Goal: Task Accomplishment & Management: Use online tool/utility

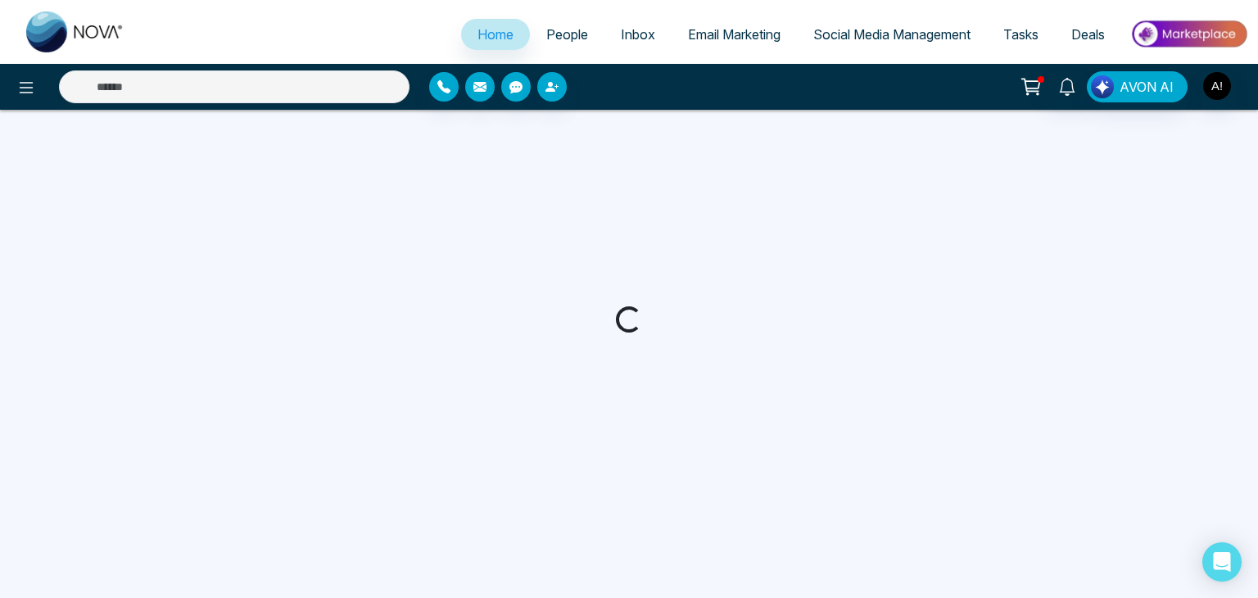
select select "*"
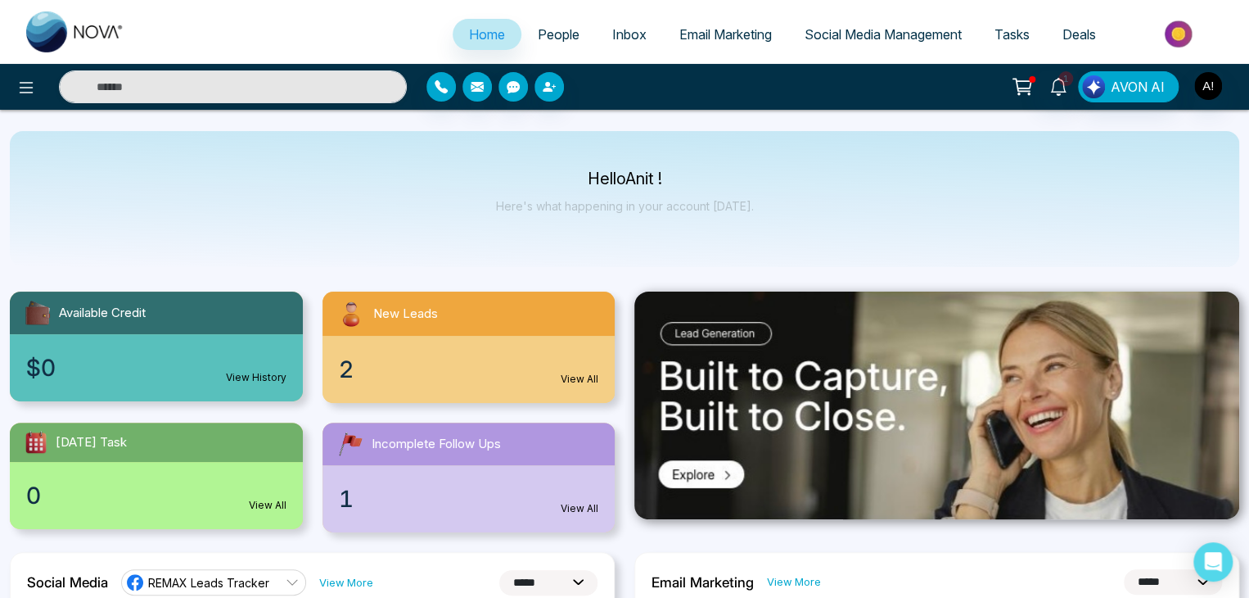
click at [863, 43] on link "Social Media Management" at bounding box center [883, 34] width 190 height 31
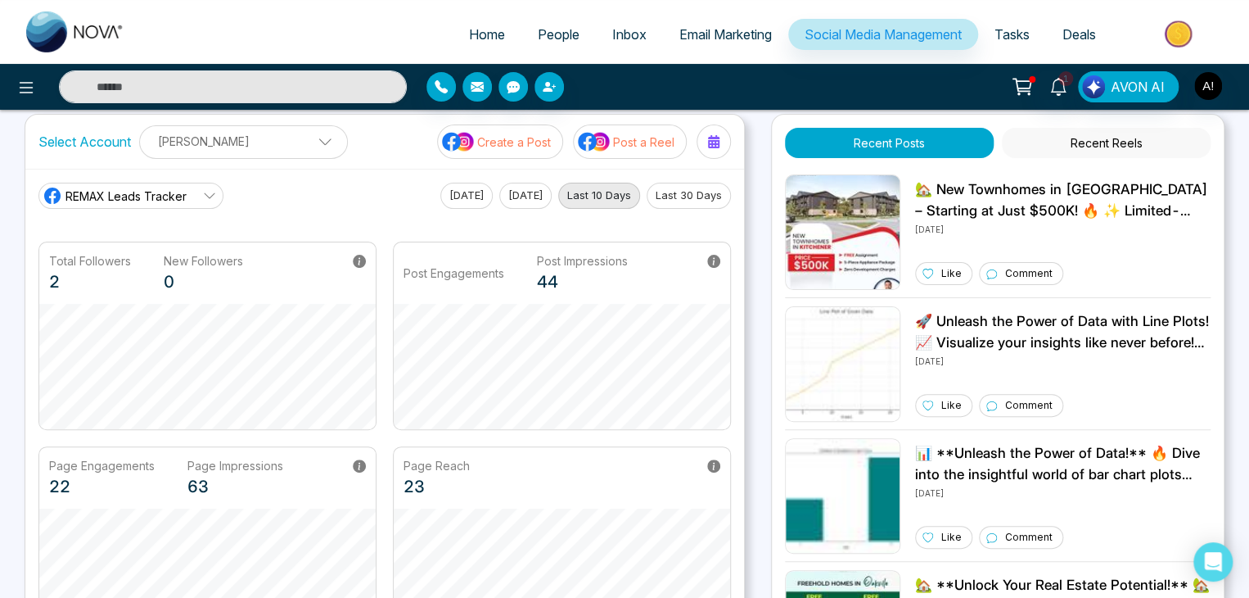
scroll to position [10, 0]
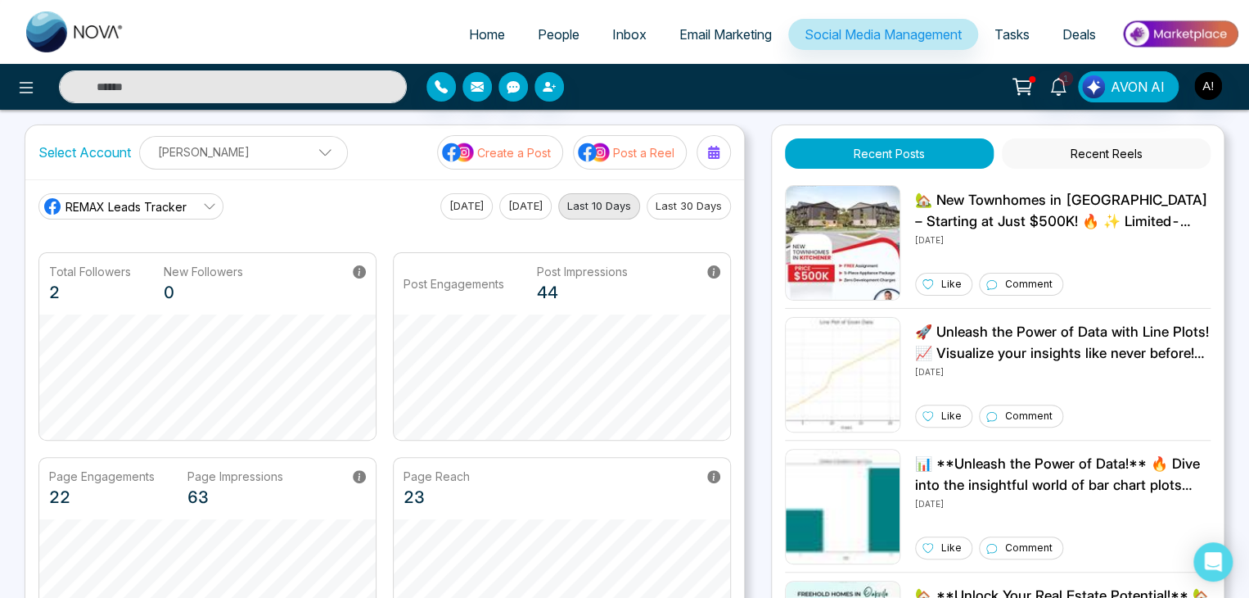
click at [534, 145] on p "Create a Post" at bounding box center [514, 152] width 74 height 17
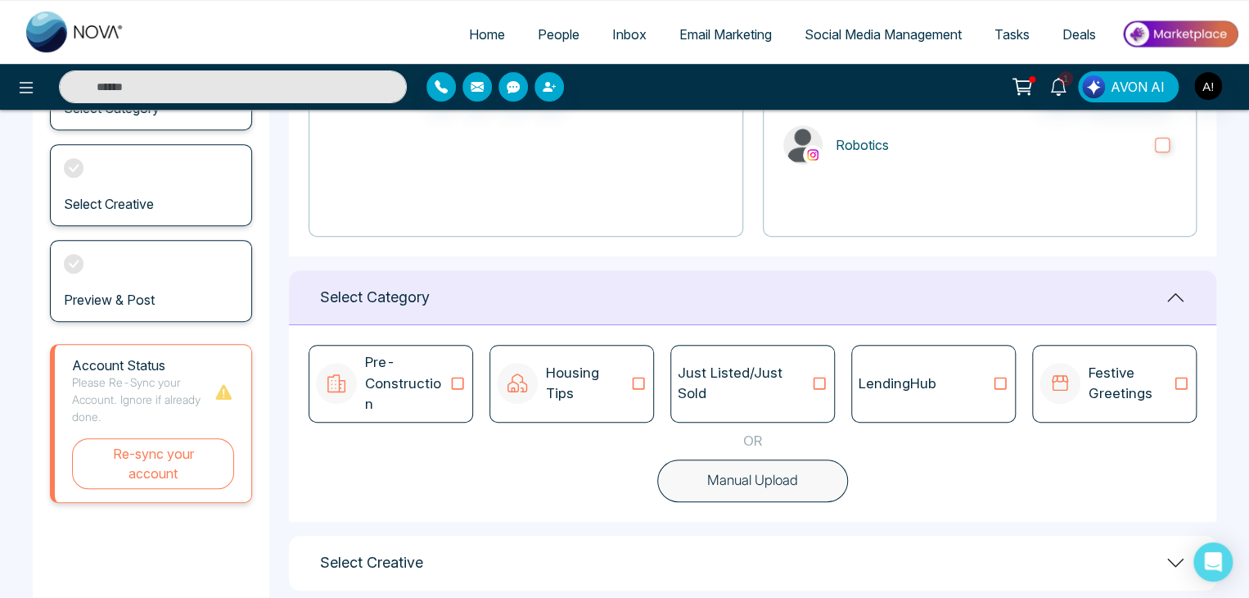
scroll to position [269, 0]
click at [575, 373] on p "Housing Tips" at bounding box center [588, 382] width 84 height 42
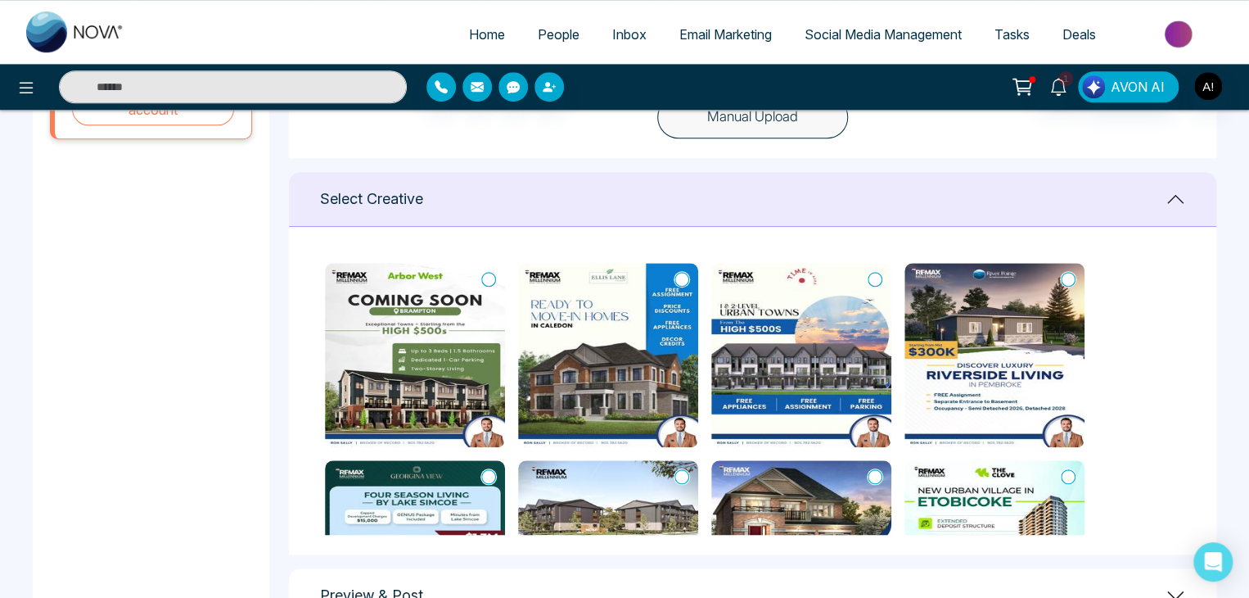
scroll to position [645, 0]
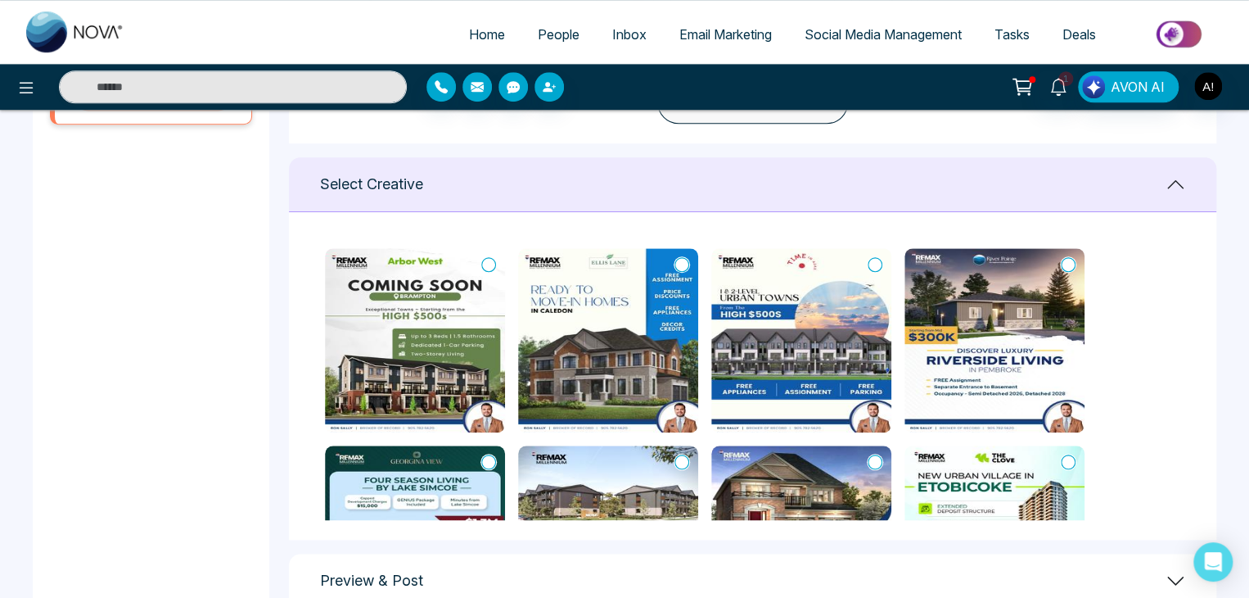
click at [676, 256] on icon at bounding box center [682, 264] width 15 height 16
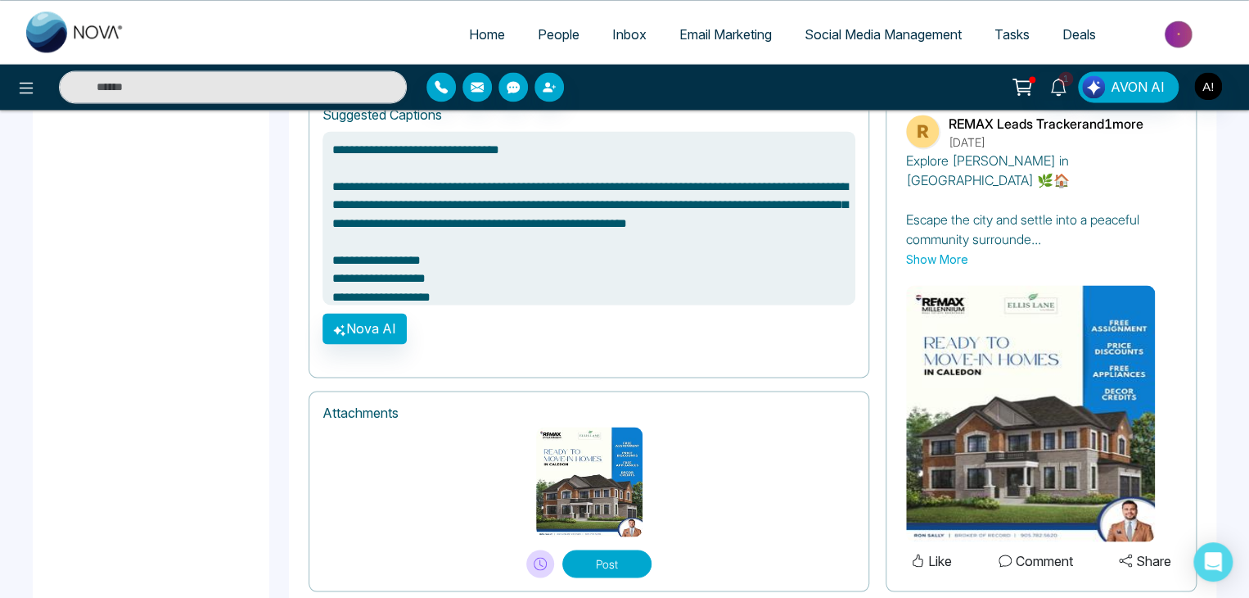
scroll to position [1184, 0]
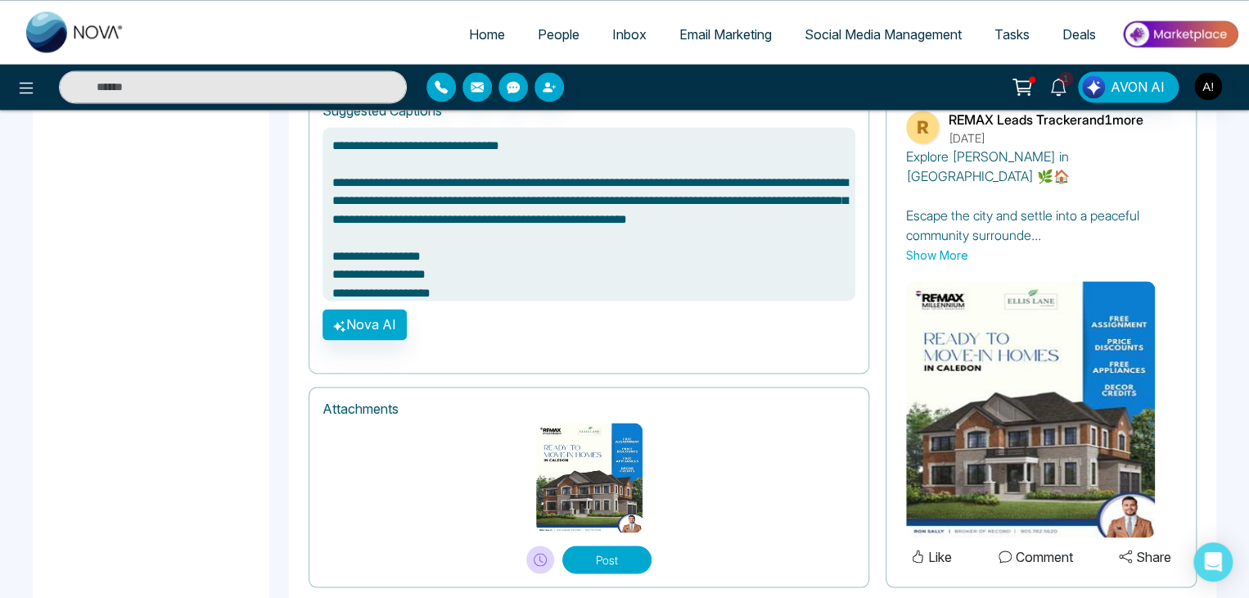
click at [616, 545] on button "Post" at bounding box center [607, 559] width 89 height 28
type textarea "**********"
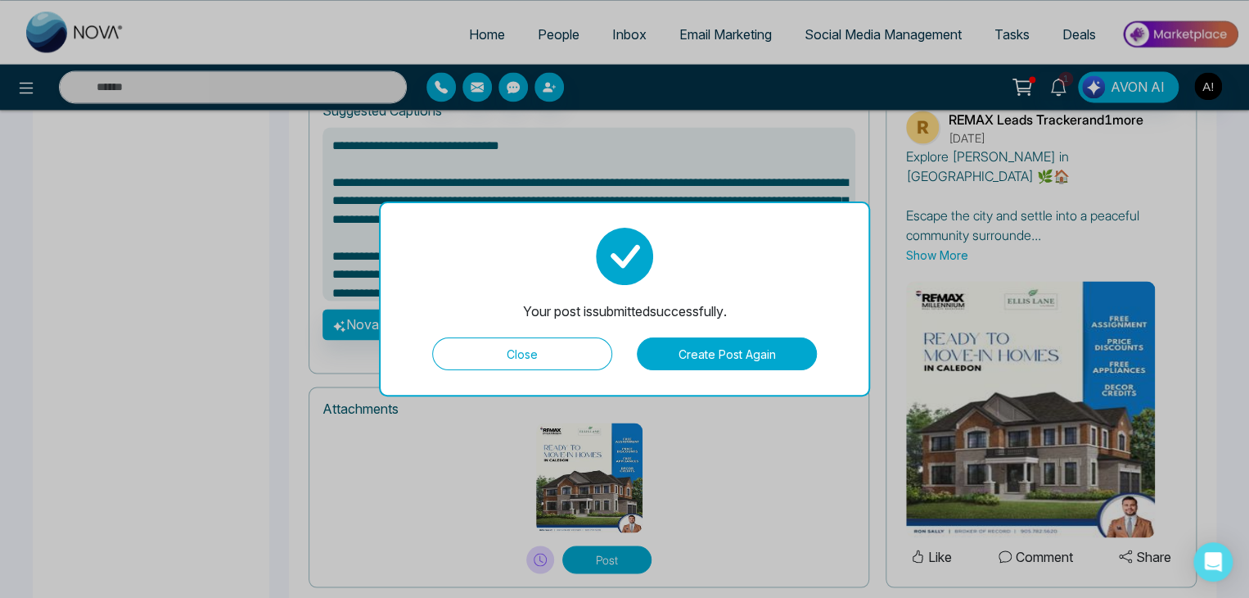
click at [725, 355] on button "Create Post Again" at bounding box center [727, 353] width 180 height 33
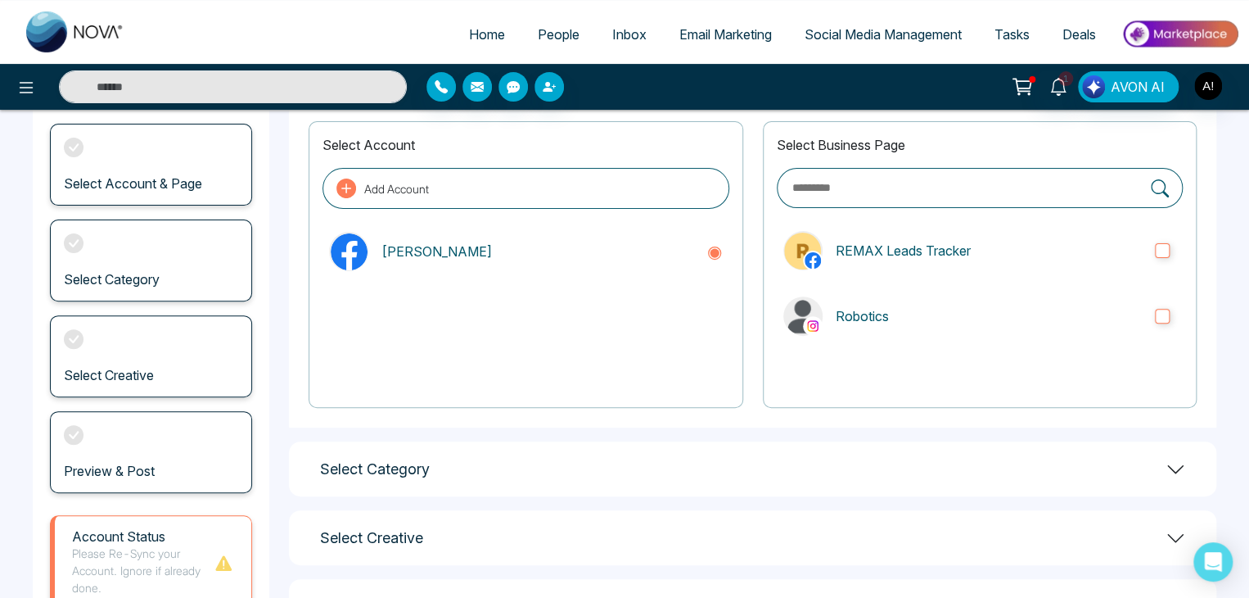
scroll to position [0, 0]
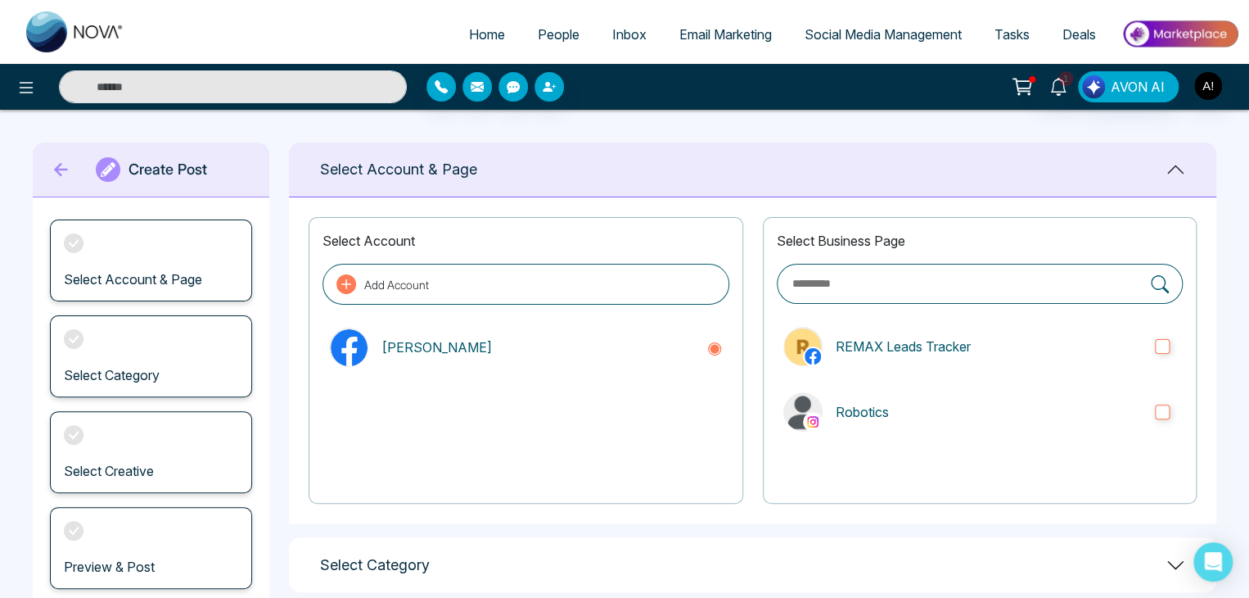
click at [147, 164] on h1 "Create Post" at bounding box center [168, 169] width 79 height 18
click at [61, 167] on icon at bounding box center [61, 169] width 25 height 33
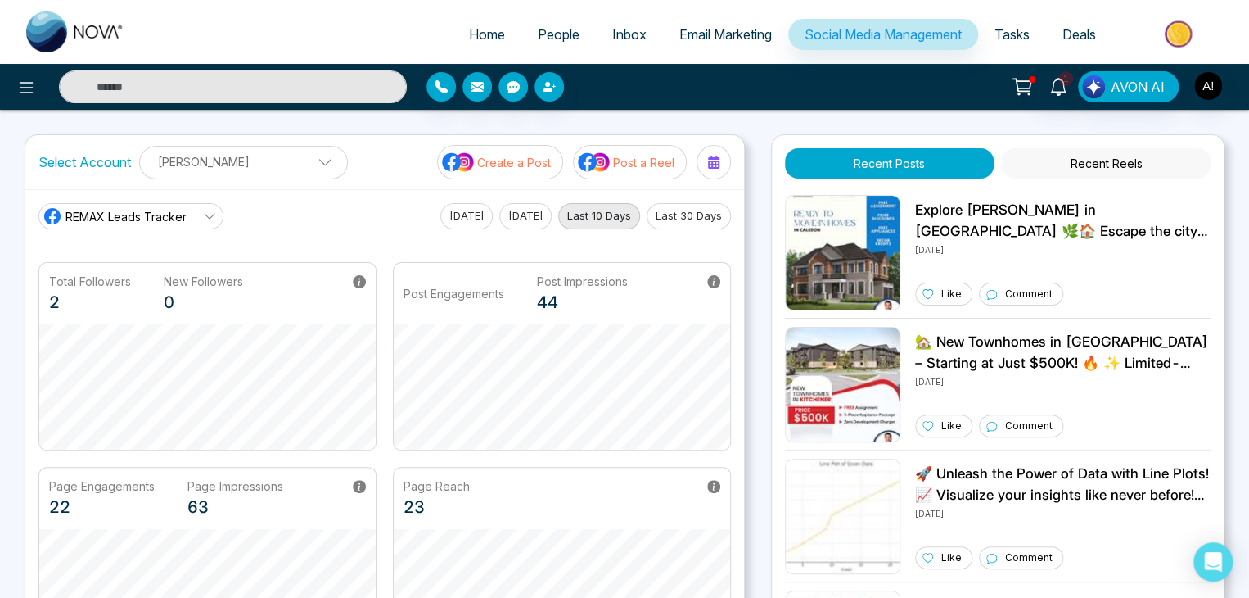
click at [207, 217] on icon at bounding box center [209, 217] width 11 height 6
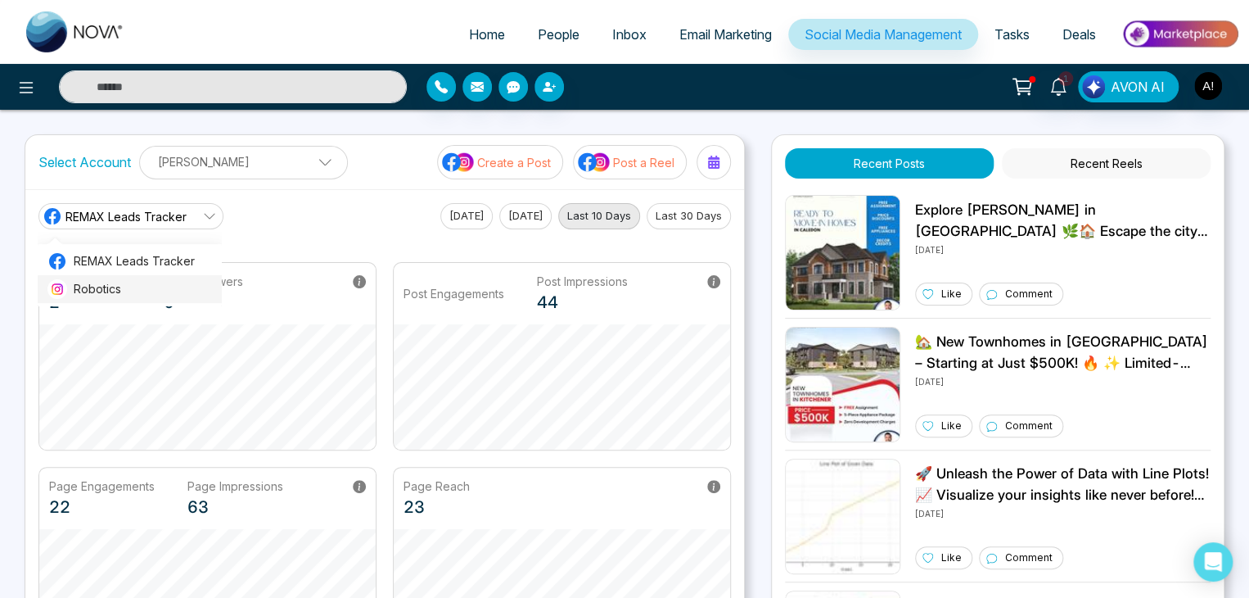
click at [115, 285] on span "Robotics" at bounding box center [143, 289] width 138 height 18
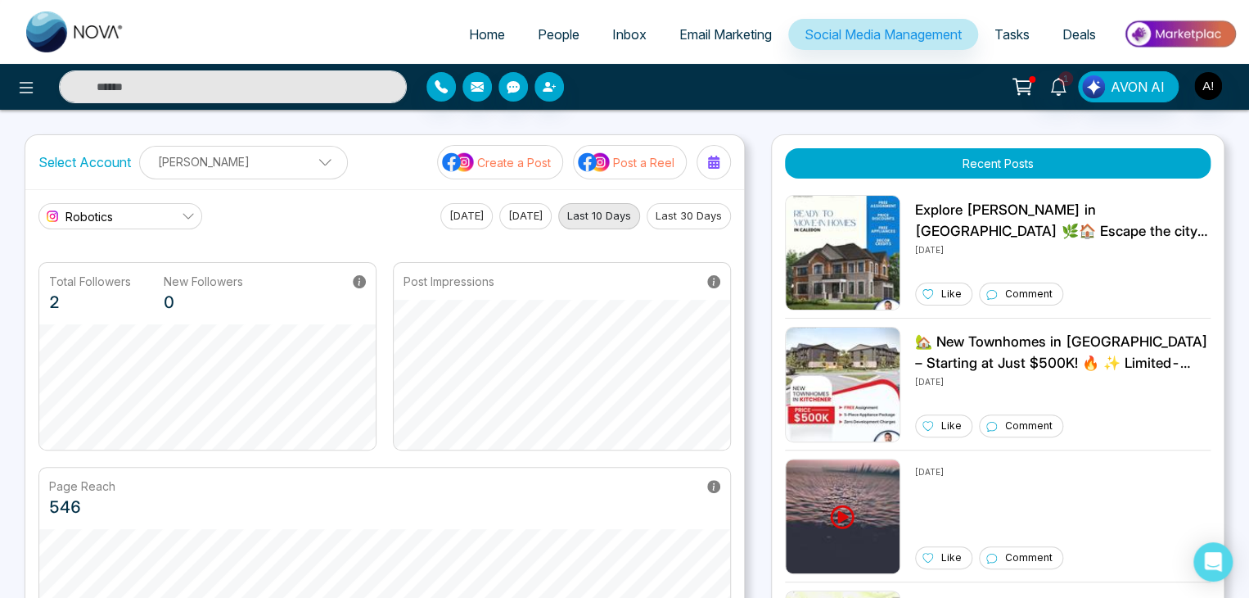
click at [9, 84] on div at bounding box center [208, 86] width 417 height 33
click at [22, 85] on icon at bounding box center [26, 88] width 20 height 20
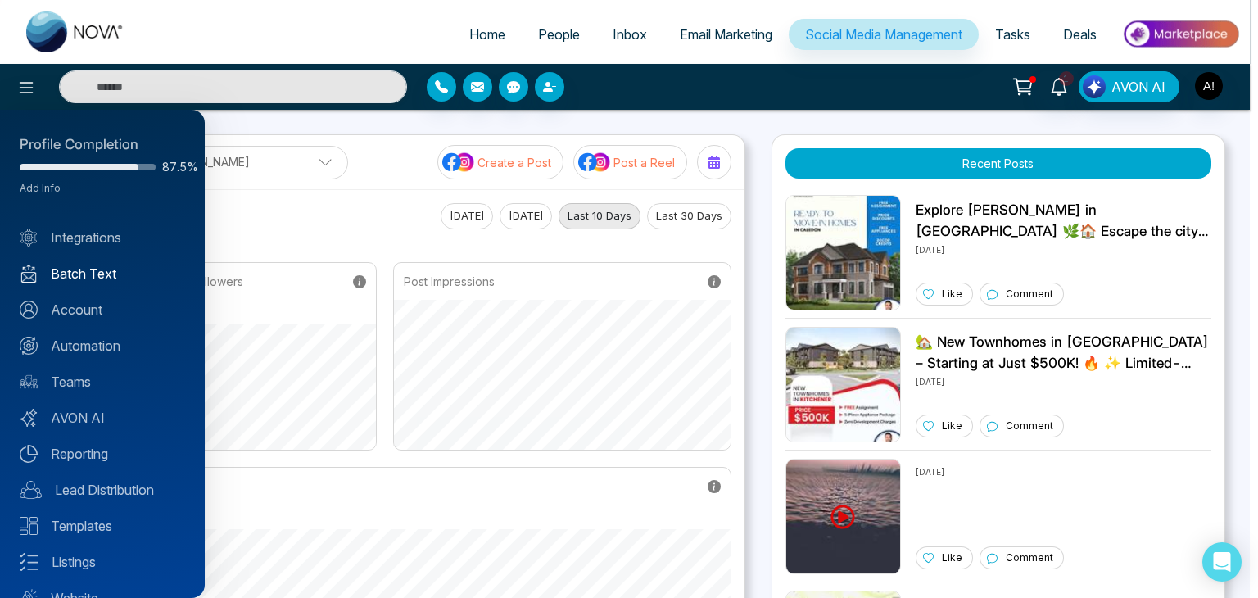
click at [85, 276] on link "Batch Text" at bounding box center [102, 274] width 165 height 20
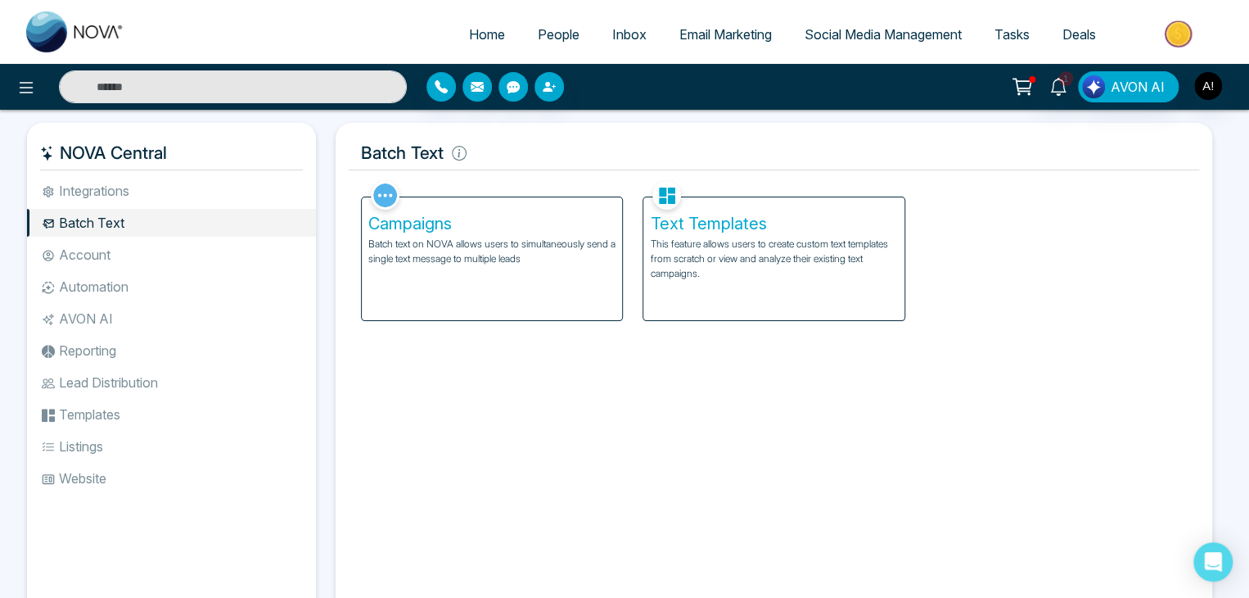
click at [697, 210] on div "Text Templates This feature allows users to create custom text templates from s…" at bounding box center [774, 258] width 260 height 123
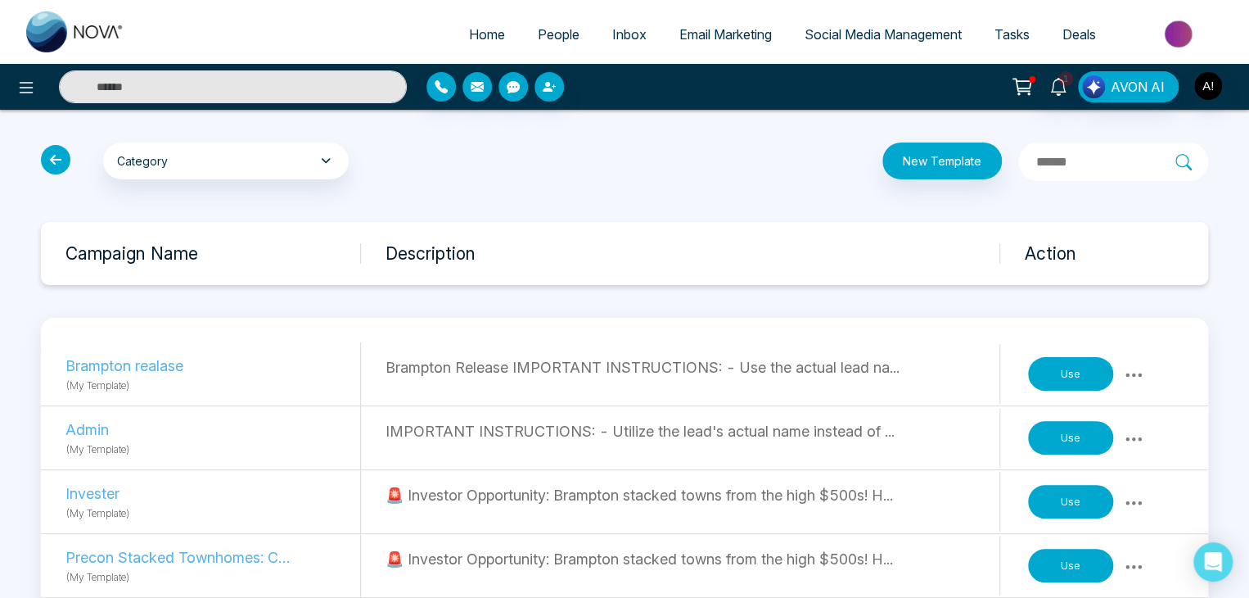
click at [1064, 372] on button "Use" at bounding box center [1070, 374] width 85 height 34
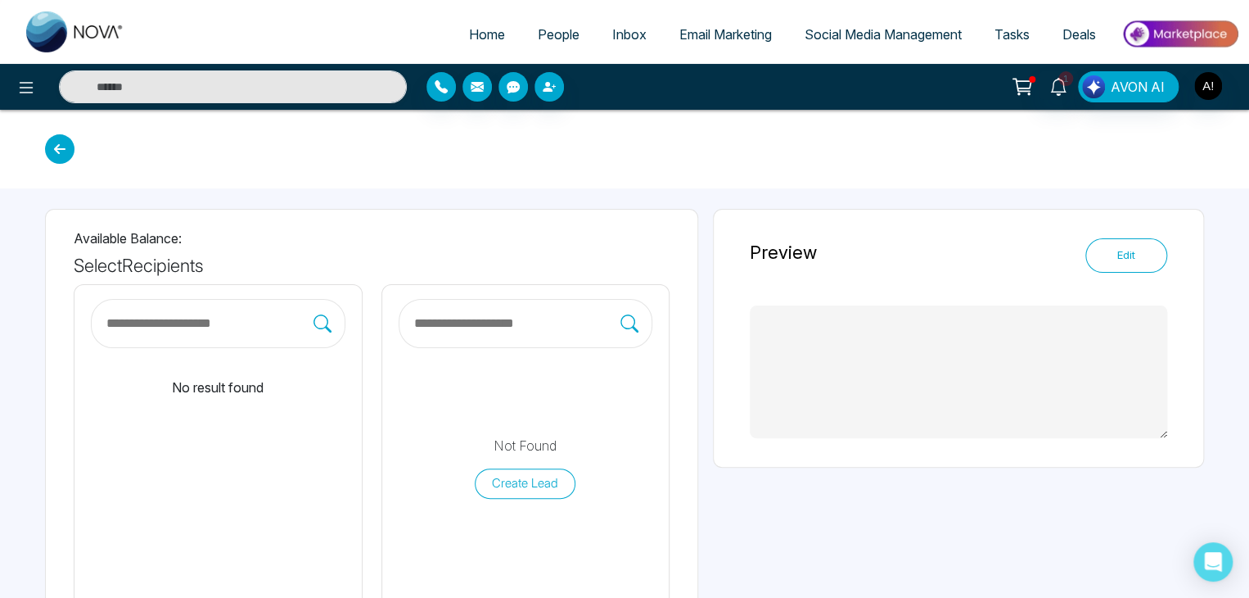
type textarea "**********"
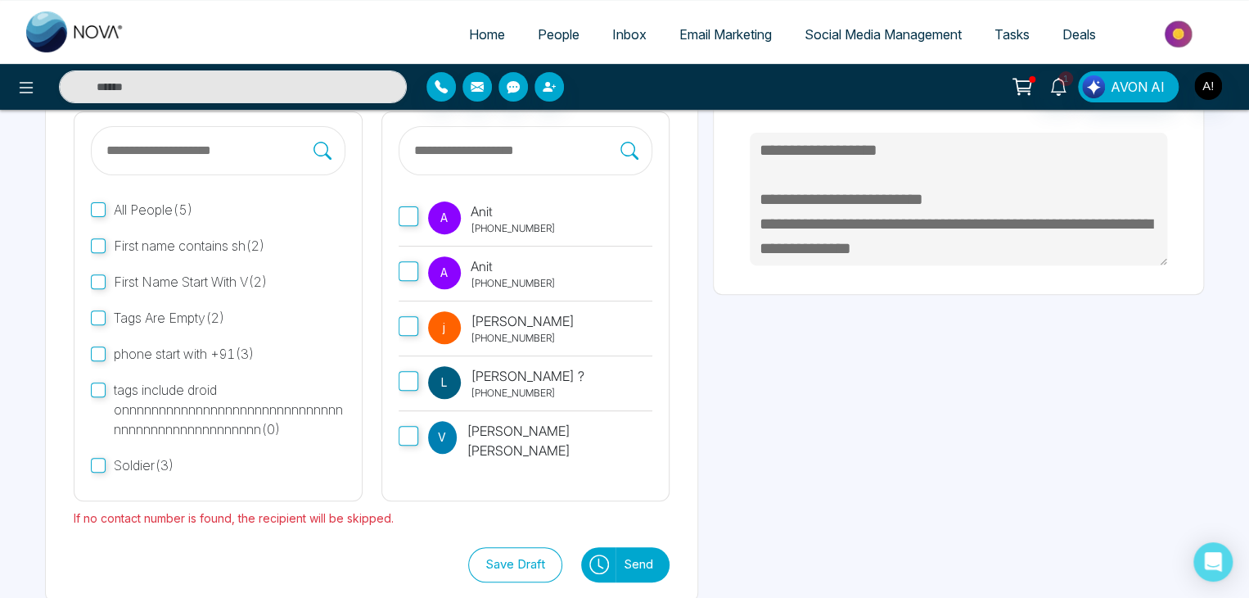
scroll to position [197, 0]
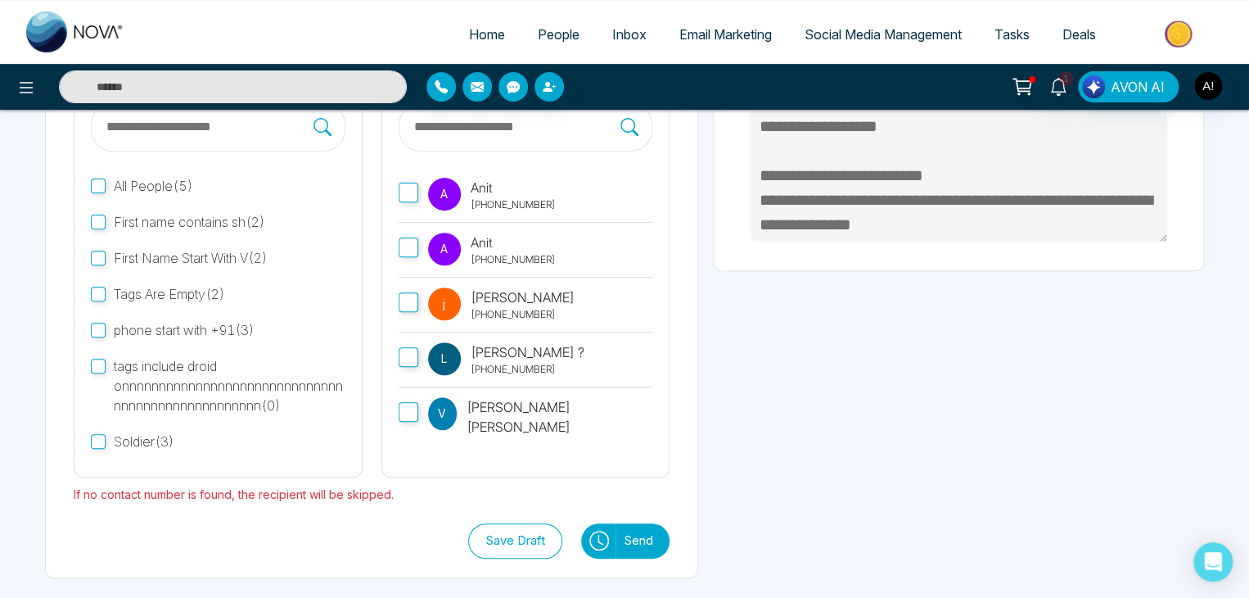
click at [641, 538] on button "Send" at bounding box center [643, 540] width 54 height 35
click at [603, 371] on label "[PERSON_NAME] ? [PHONE_NUMBER]" at bounding box center [526, 359] width 255 height 55
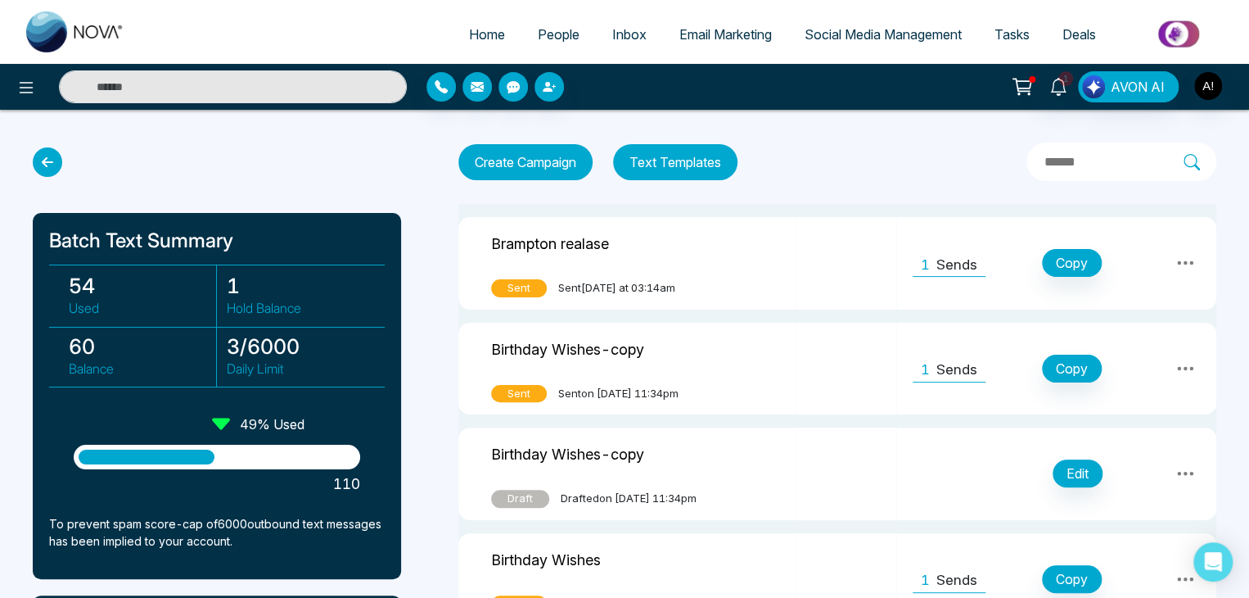
click at [20, 67] on div "1 AVON AI" at bounding box center [624, 87] width 1249 height 46
click at [20, 80] on icon at bounding box center [26, 88] width 20 height 20
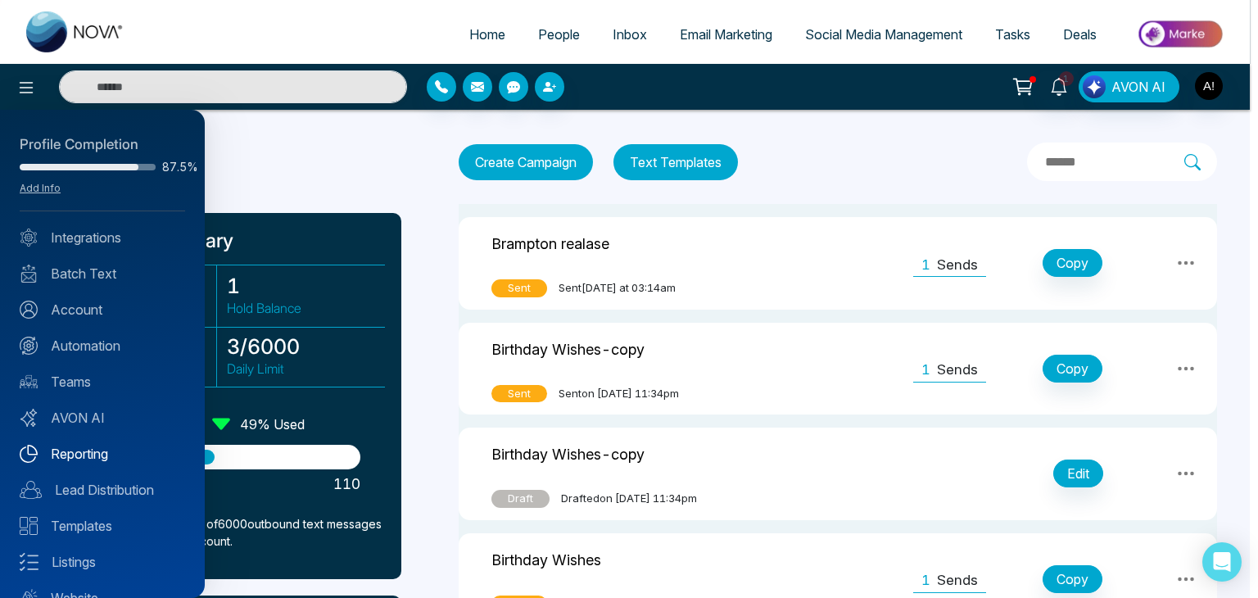
click at [88, 448] on link "Reporting" at bounding box center [102, 454] width 165 height 20
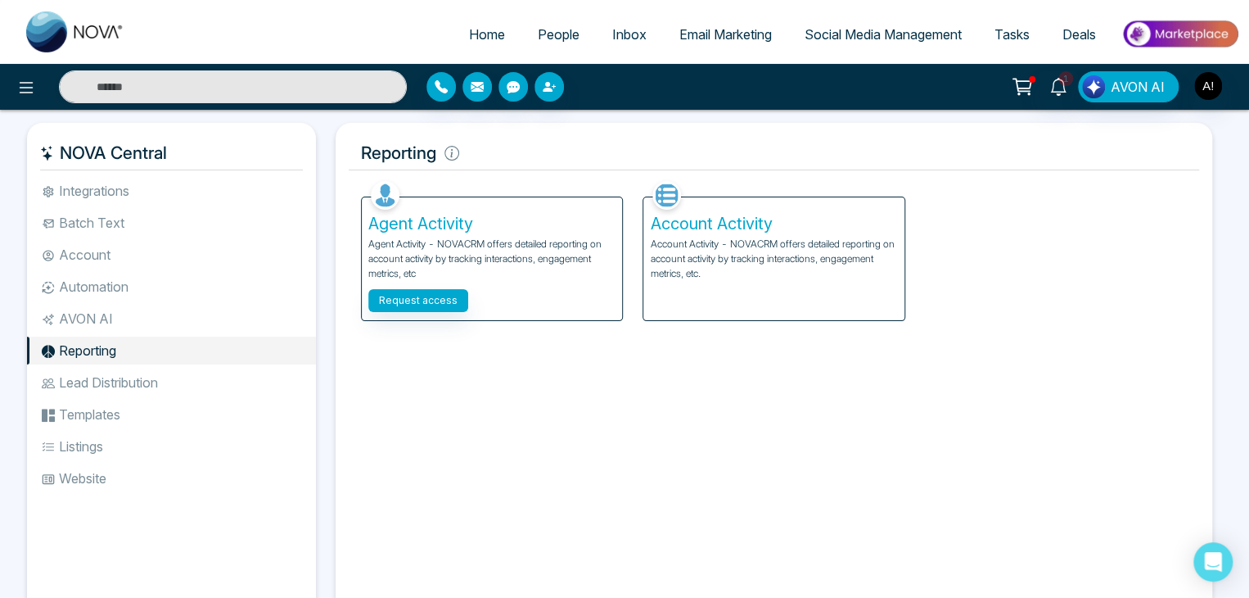
click at [702, 251] on p "Account Activity - NOVACRM offers detailed reporting on account activity by tra…" at bounding box center [773, 259] width 247 height 44
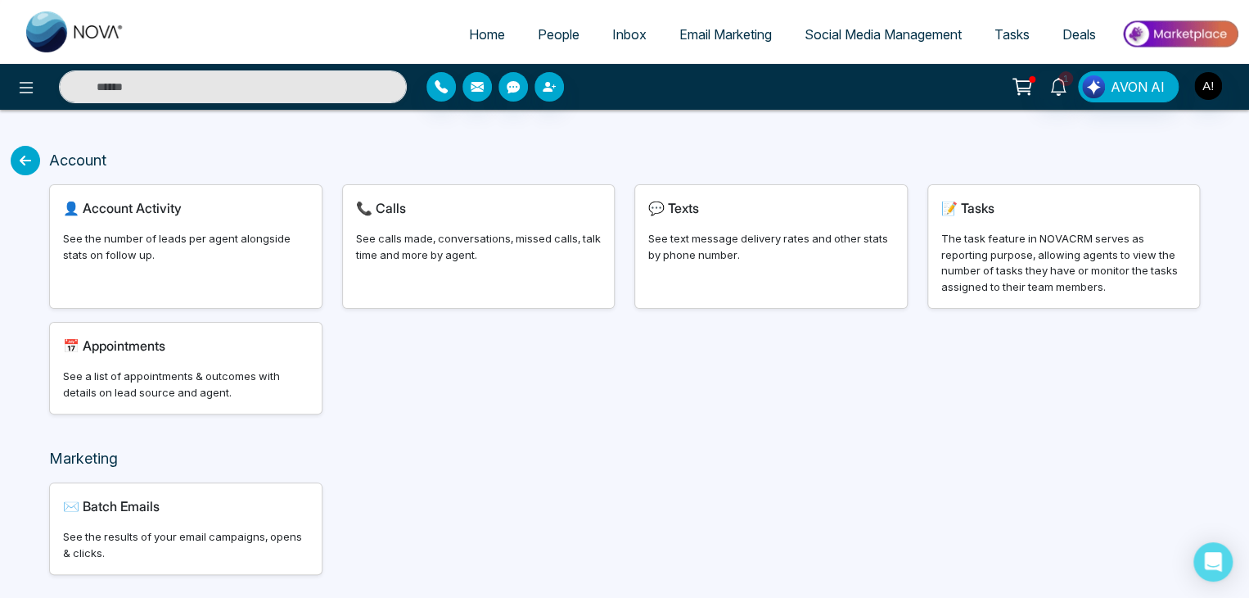
click at [707, 278] on div "💬 Texts See text message delivery rates and other stats by phone number." at bounding box center [771, 246] width 272 height 123
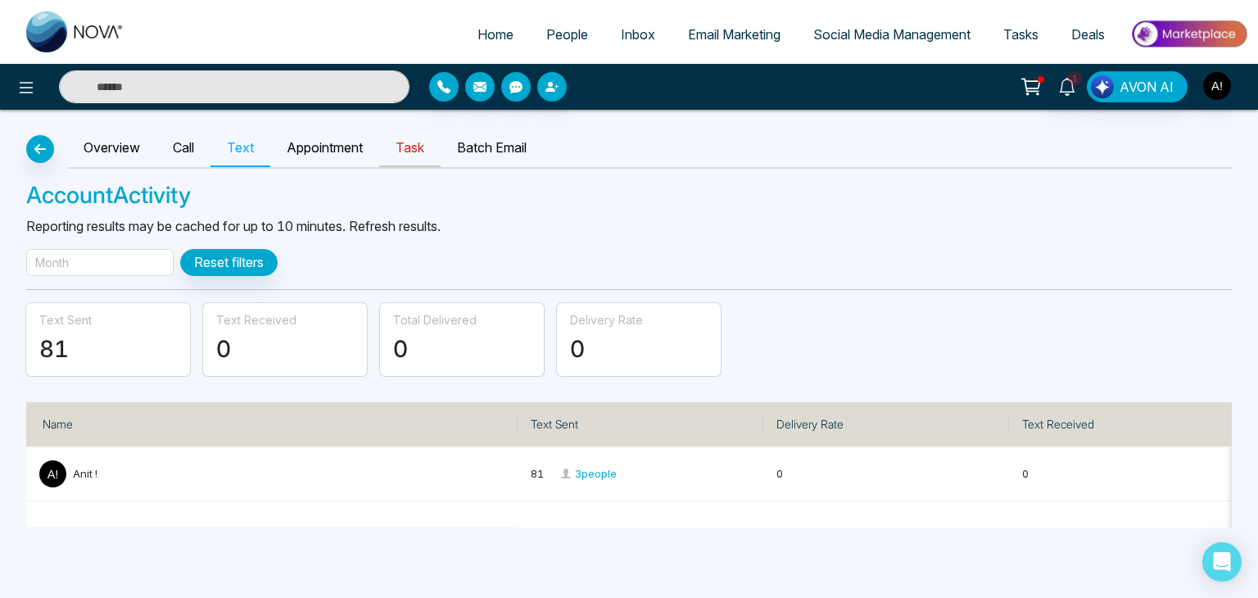
click at [409, 142] on link "Task" at bounding box center [409, 148] width 61 height 38
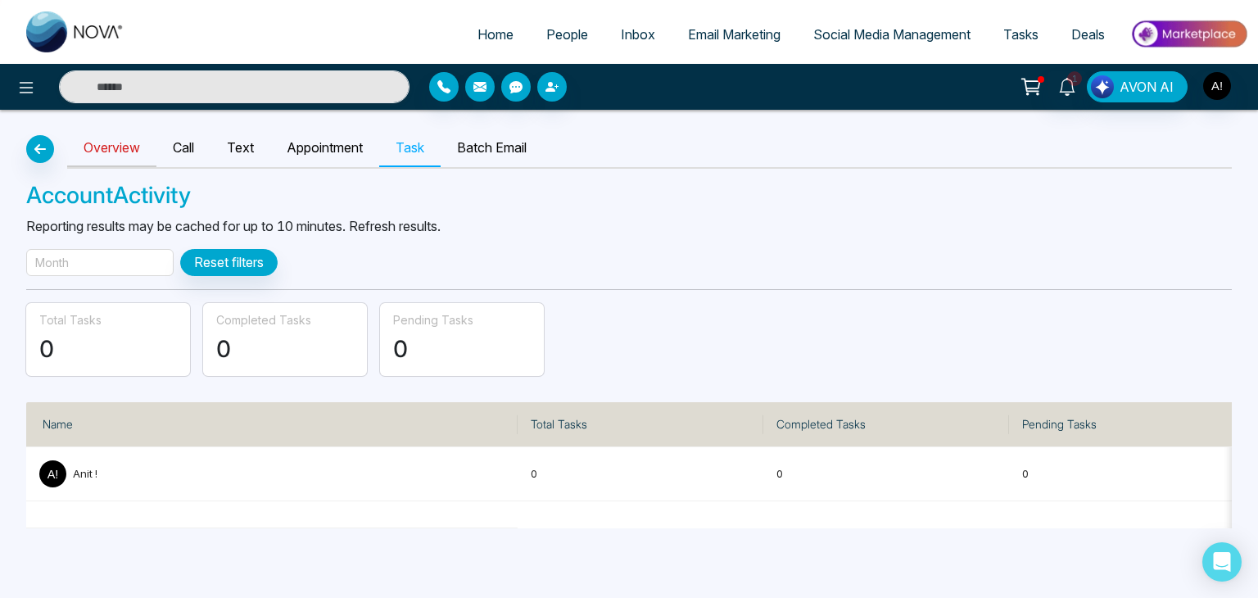
click at [97, 148] on link "Overview" at bounding box center [111, 148] width 89 height 38
select select "***"
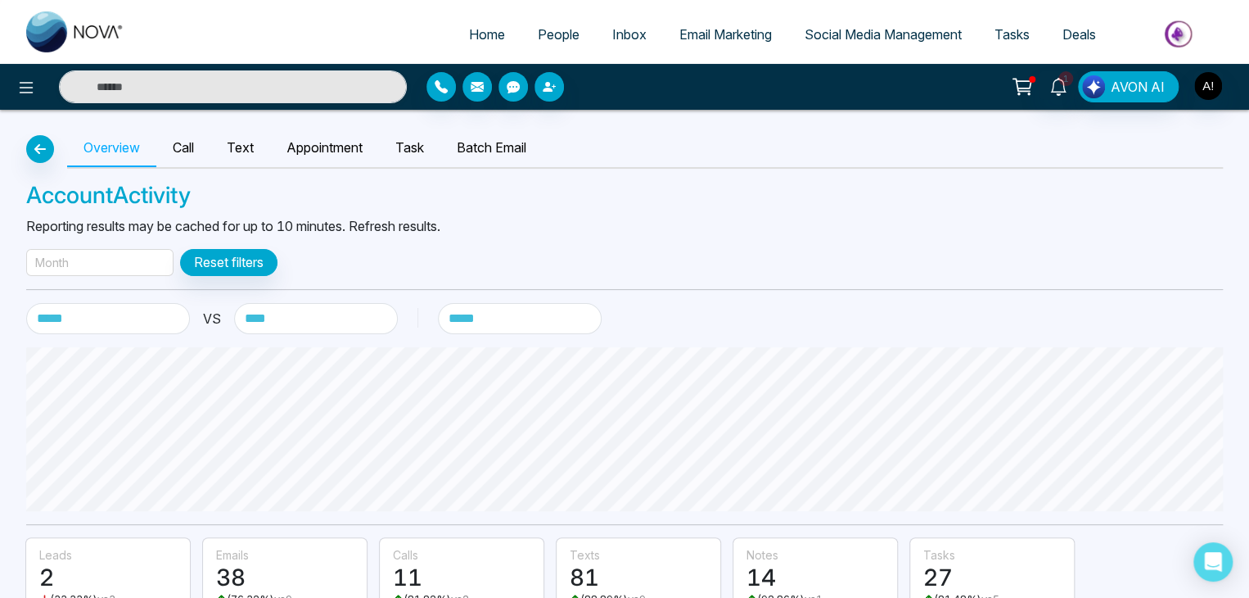
click at [115, 254] on div "Month" at bounding box center [99, 262] width 147 height 27
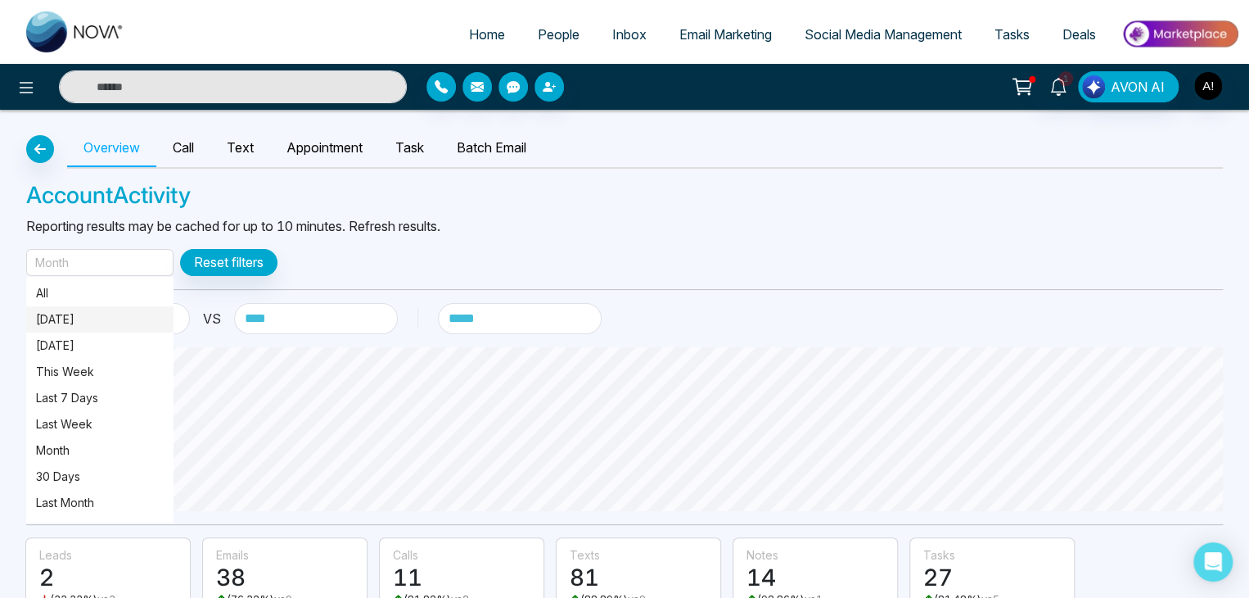
click at [49, 325] on p "[DATE]" at bounding box center [100, 319] width 128 height 18
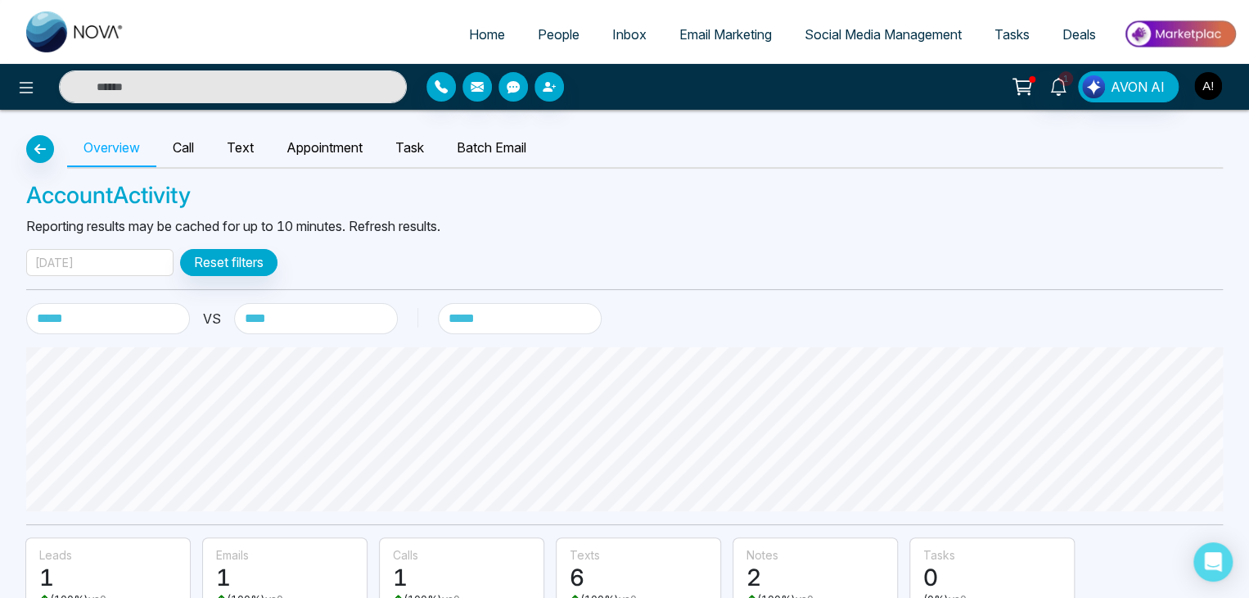
click at [1203, 88] on img "button" at bounding box center [1209, 86] width 28 height 28
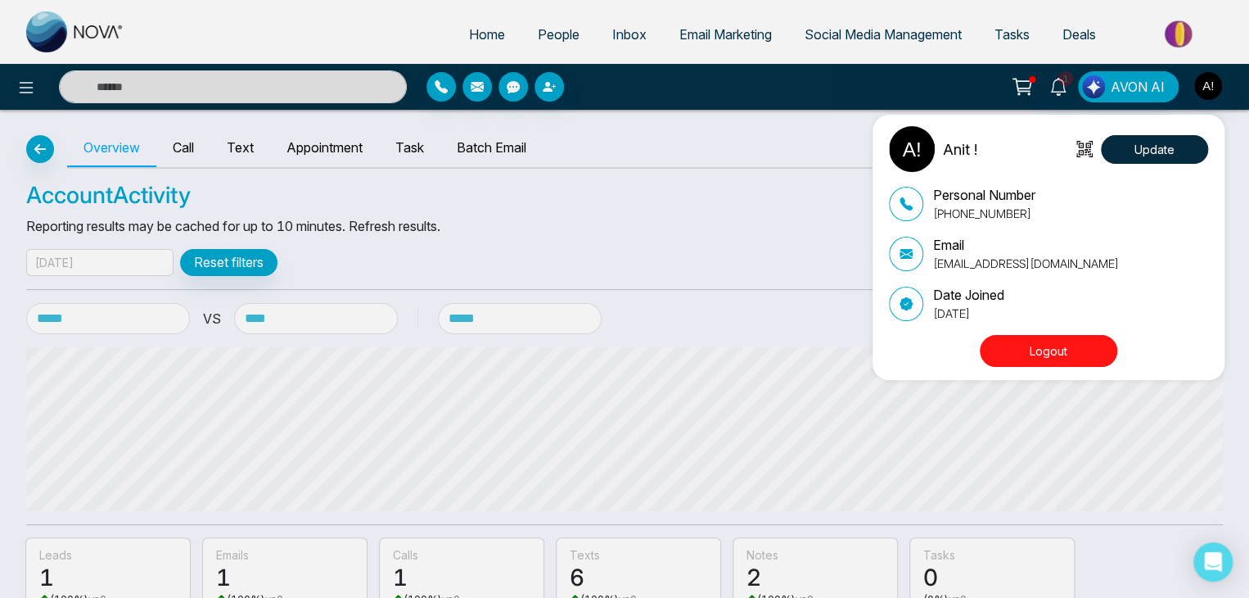
click at [1041, 350] on button "Logout" at bounding box center [1049, 351] width 138 height 32
